Goal: Obtain resource: Download file/media

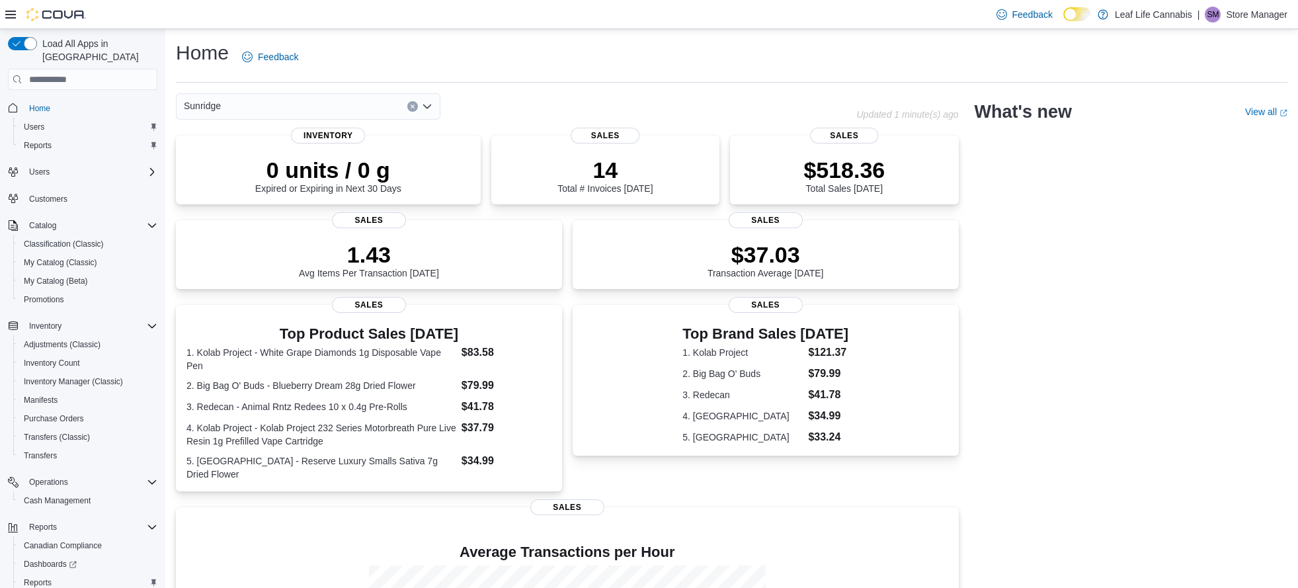
click at [364, 113] on div "Sunridge" at bounding box center [308, 106] width 264 height 26
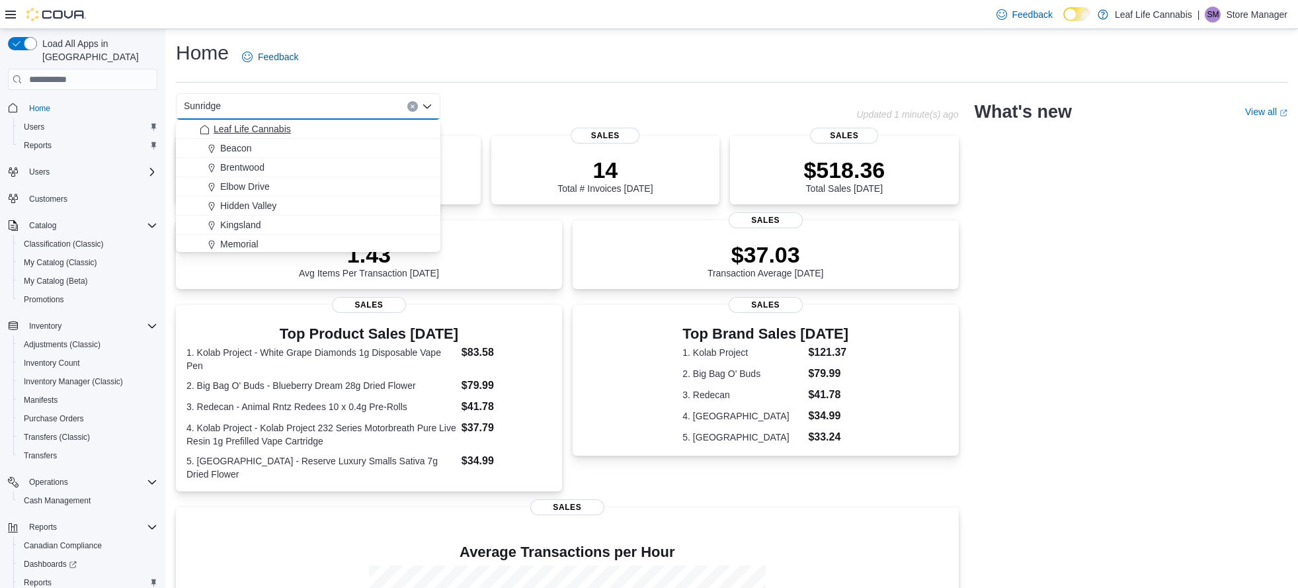
click at [240, 125] on span "Leaf Life Cannabis" at bounding box center [252, 128] width 77 height 13
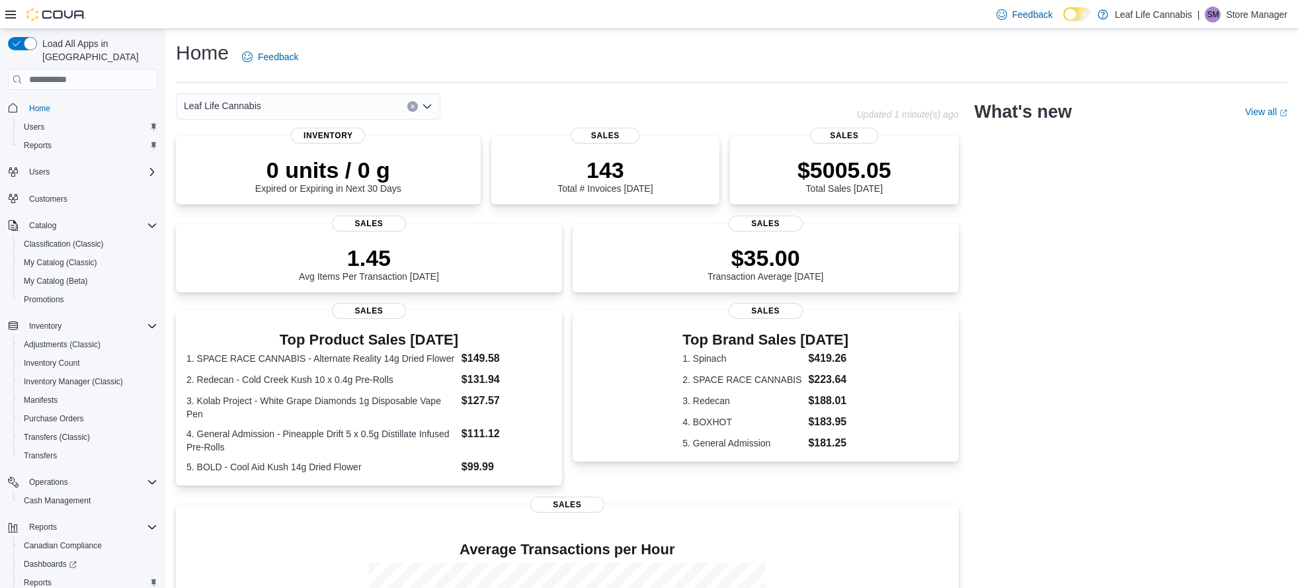
click at [735, 209] on div "0 units / 0 g Expired or Expiring in Next 30 Days Inventory 143 Total # Invoice…" at bounding box center [567, 455] width 783 height 639
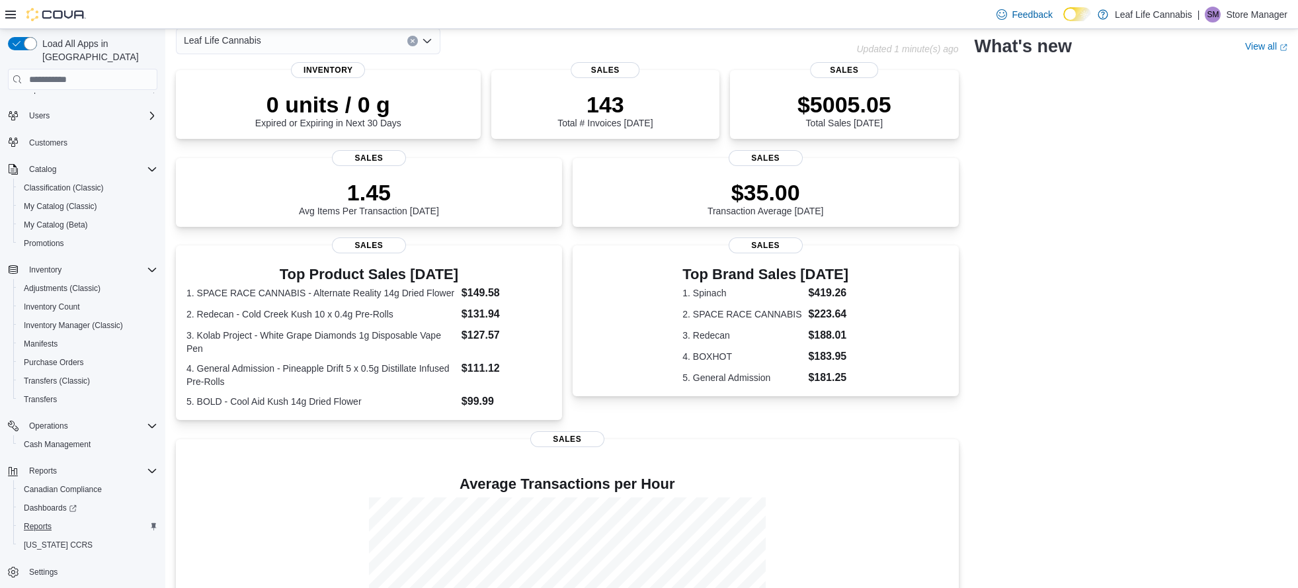
scroll to position [66, 0]
click at [44, 521] on span "Reports" at bounding box center [38, 526] width 28 height 11
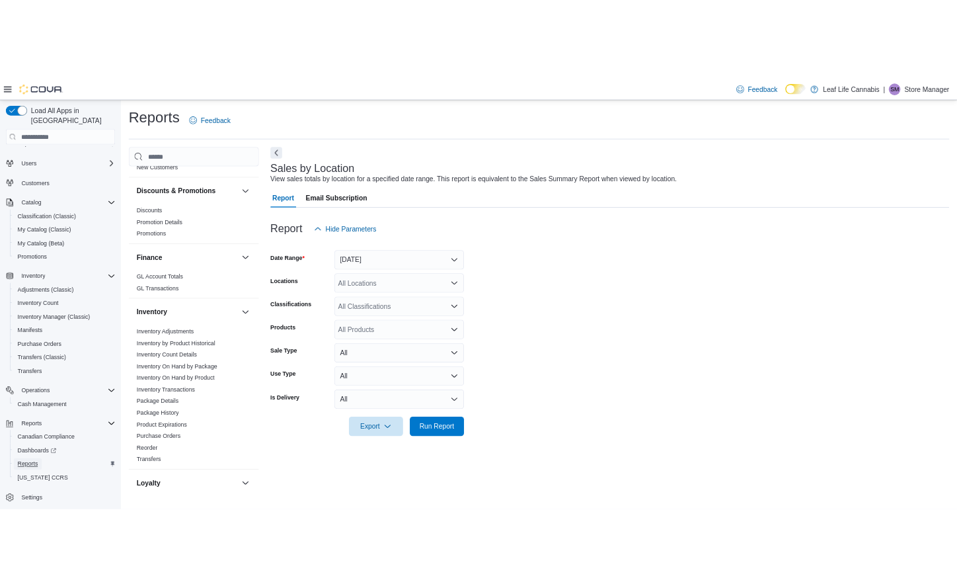
scroll to position [264, 0]
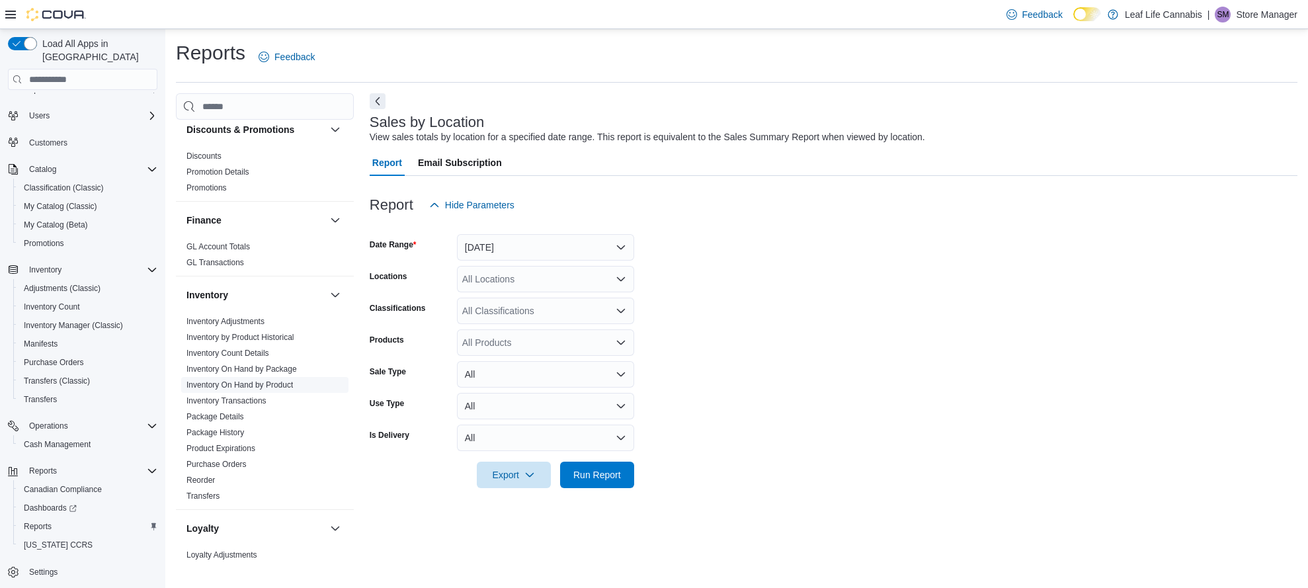
click at [235, 384] on link "Inventory On Hand by Product" at bounding box center [239, 384] width 106 height 9
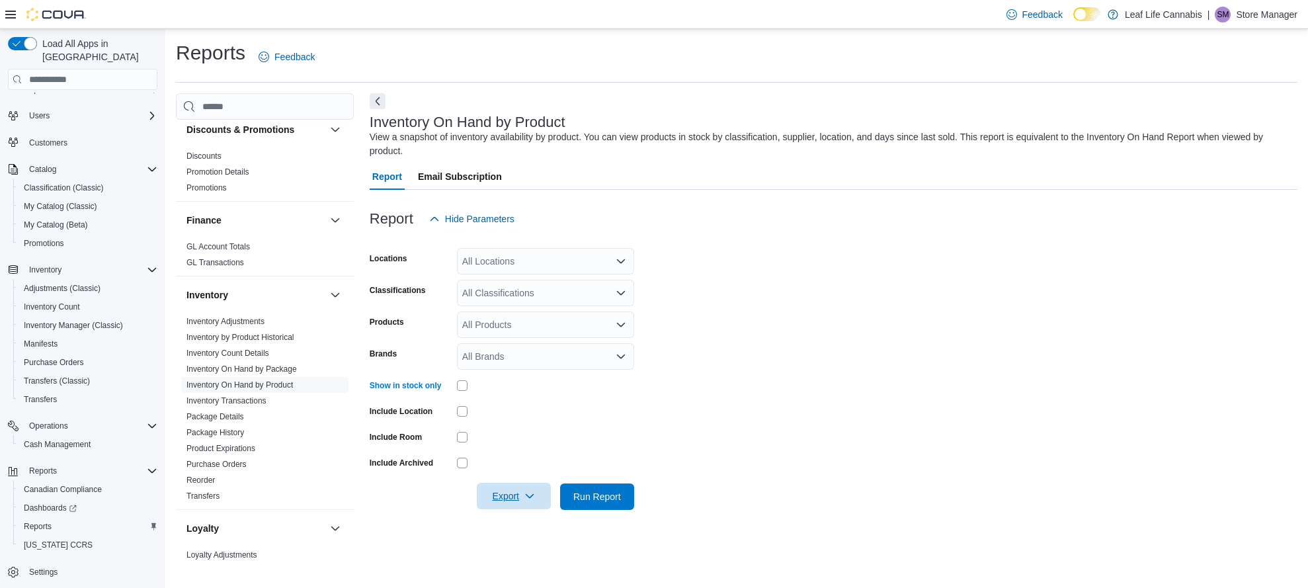
click at [514, 486] on span "Export" at bounding box center [514, 496] width 58 height 26
click at [525, 415] on span "Export to Excel" at bounding box center [516, 417] width 60 height 11
